Goal: Task Accomplishment & Management: Use online tool/utility

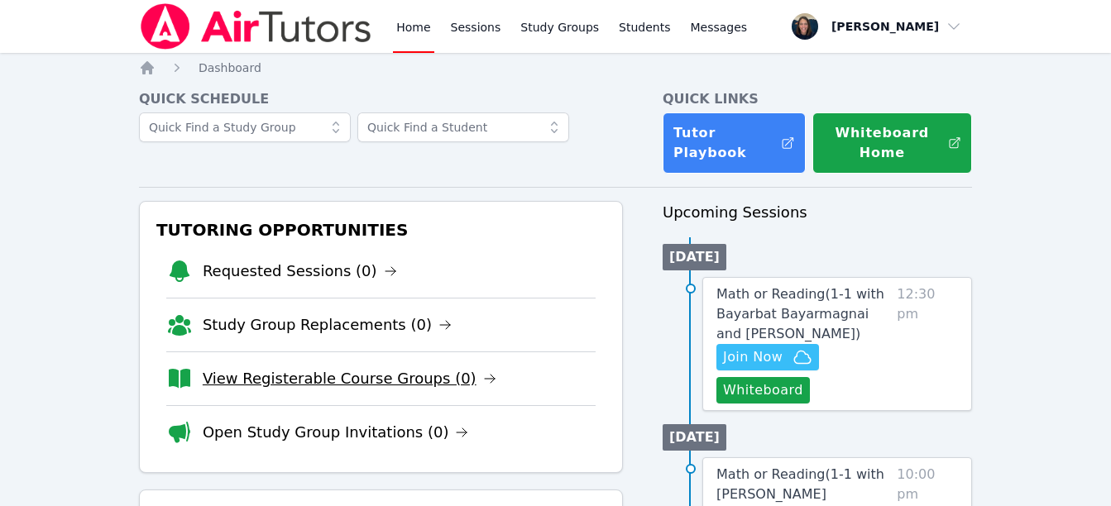
click at [333, 377] on link "View Registerable Course Groups (0)" at bounding box center [350, 378] width 294 height 23
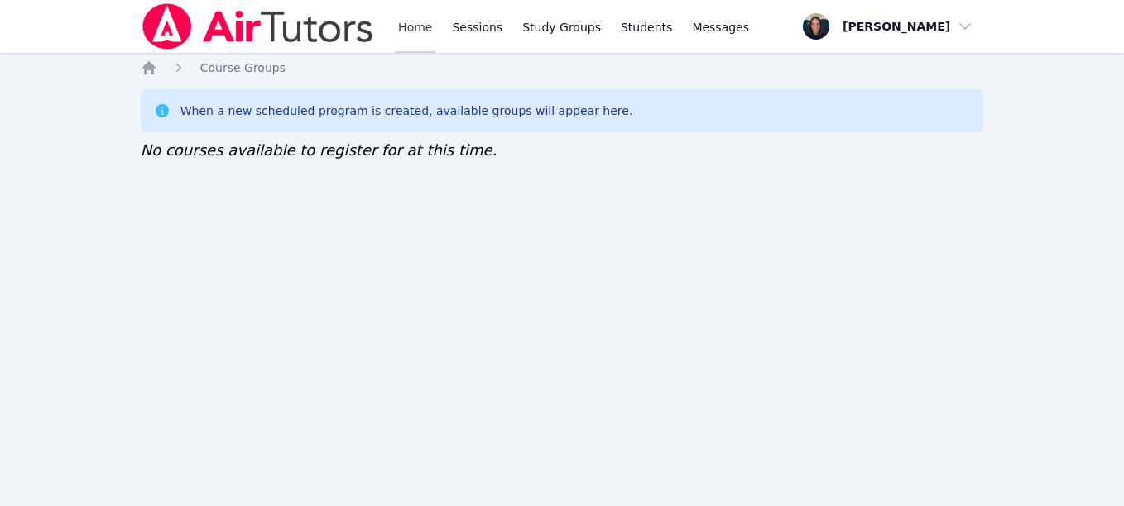
click at [422, 45] on link "Home" at bounding box center [415, 26] width 41 height 53
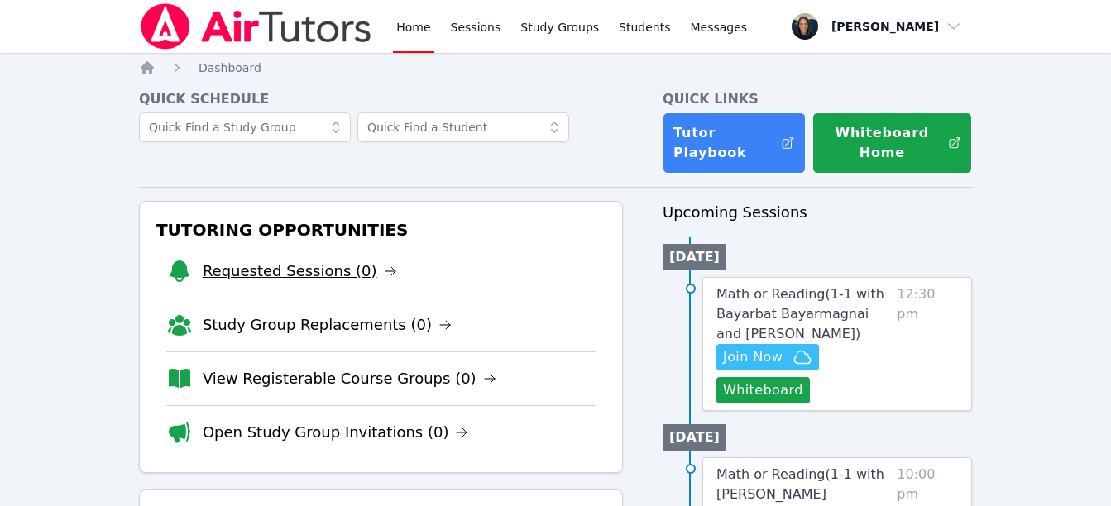
click at [317, 271] on link "Requested Sessions (0)" at bounding box center [300, 271] width 194 height 23
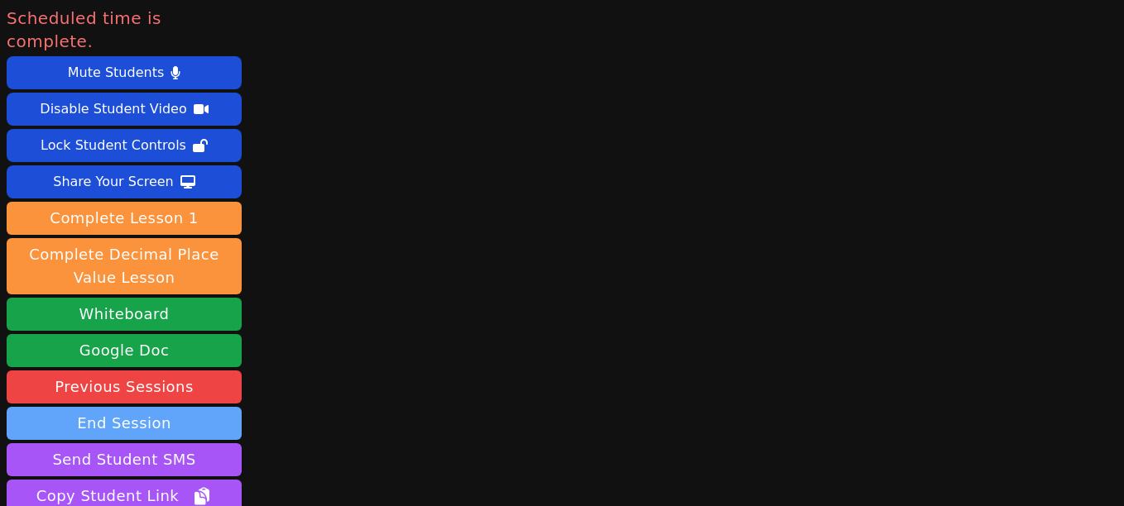
click at [141, 407] on button "End Session" at bounding box center [124, 423] width 235 height 33
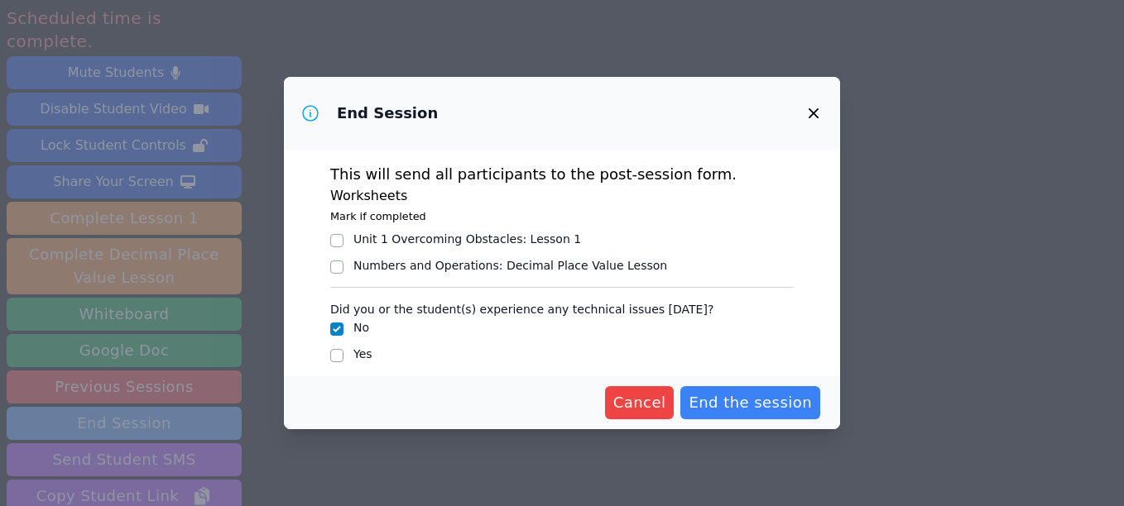
click at [758, 401] on span "End the session" at bounding box center [749, 402] width 123 height 23
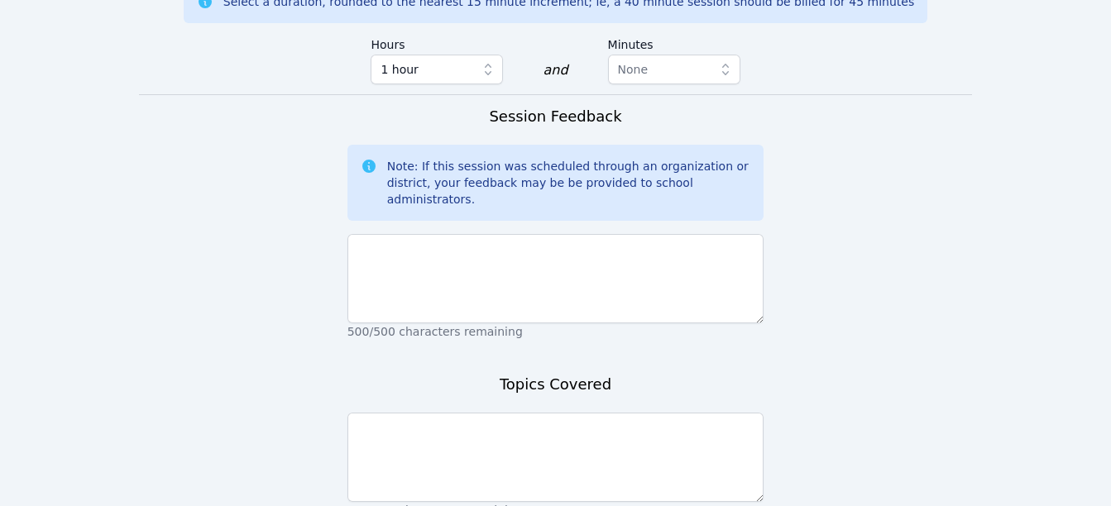
scroll to position [1326, 0]
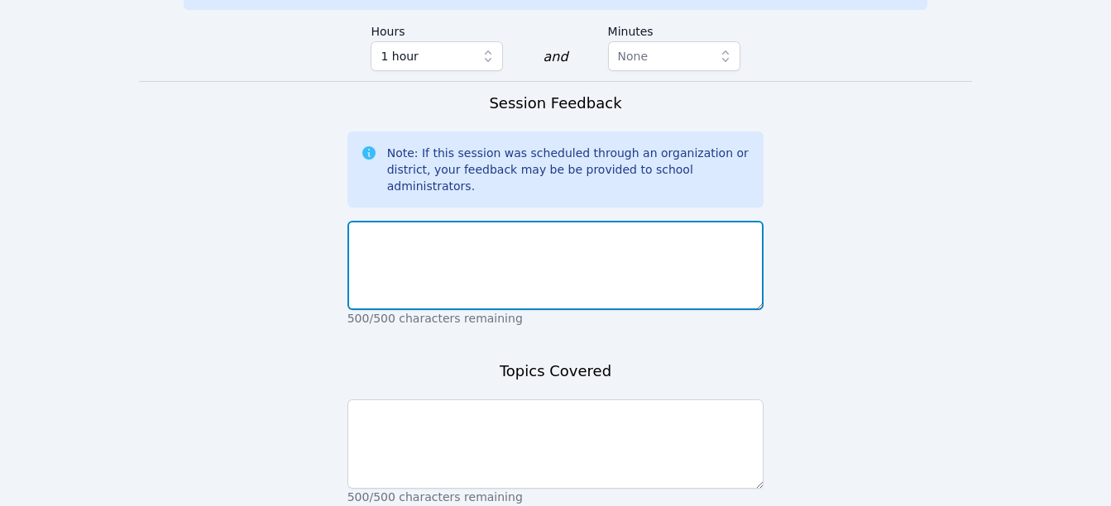
click at [544, 221] on textarea at bounding box center [556, 265] width 417 height 89
type textarea "Student was absent this week."
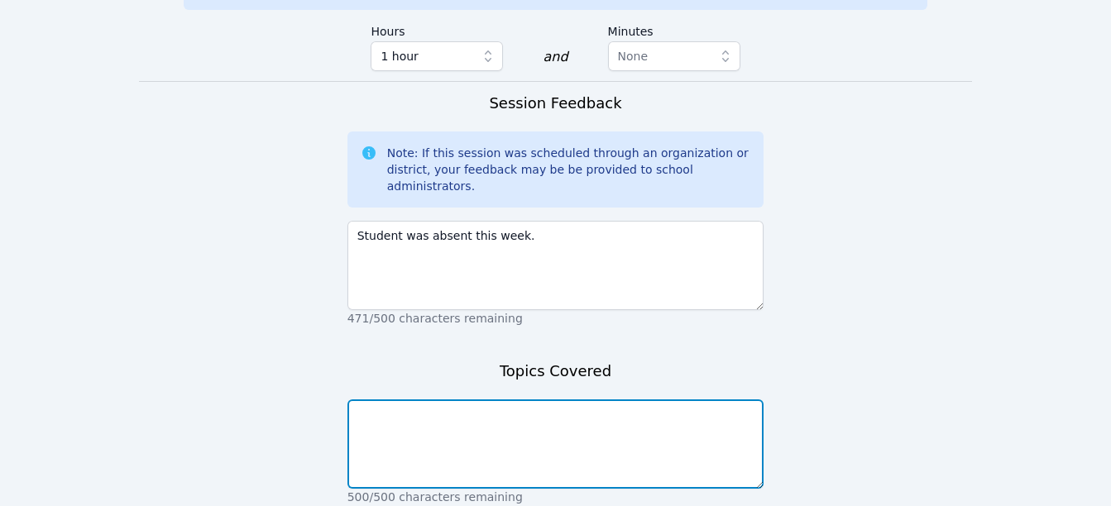
click at [526, 400] on textarea at bounding box center [556, 444] width 417 height 89
type textarea "N/A"
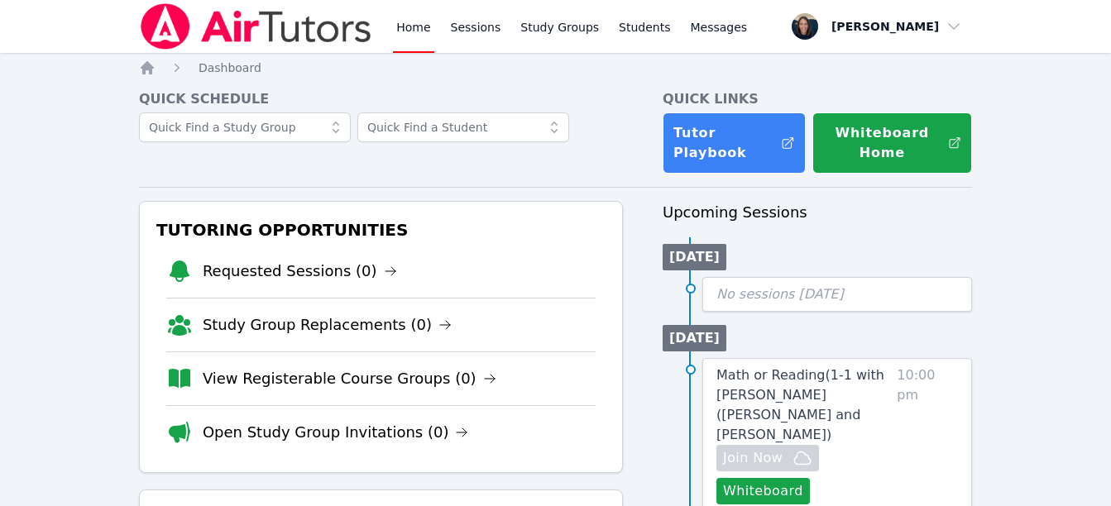
click at [394, 47] on link "Home" at bounding box center [413, 26] width 41 height 53
click at [325, 36] on img at bounding box center [256, 26] width 234 height 46
click at [468, 28] on link "Sessions" at bounding box center [476, 26] width 57 height 53
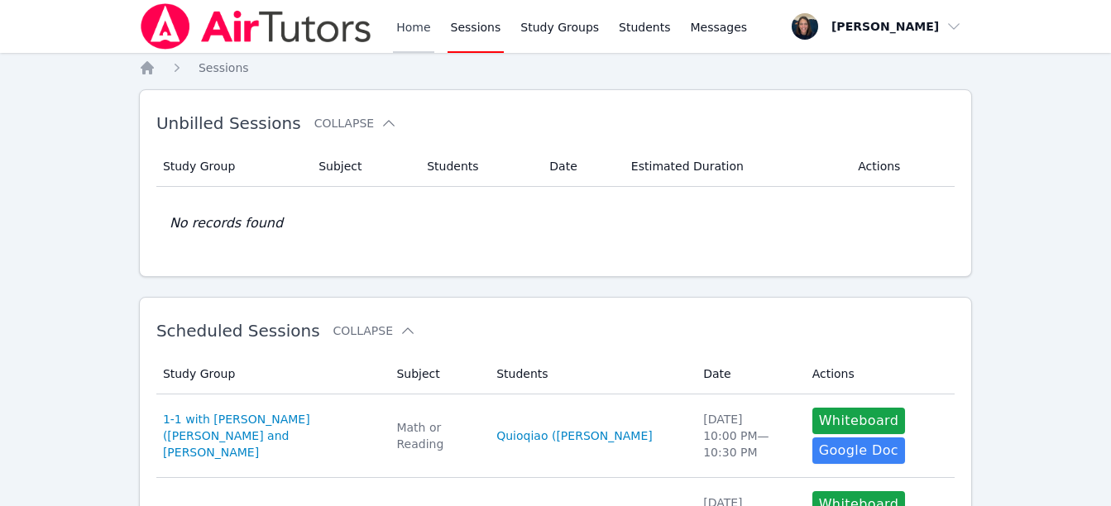
click at [424, 22] on link "Home" at bounding box center [413, 26] width 41 height 53
